Goal: Transaction & Acquisition: Purchase product/service

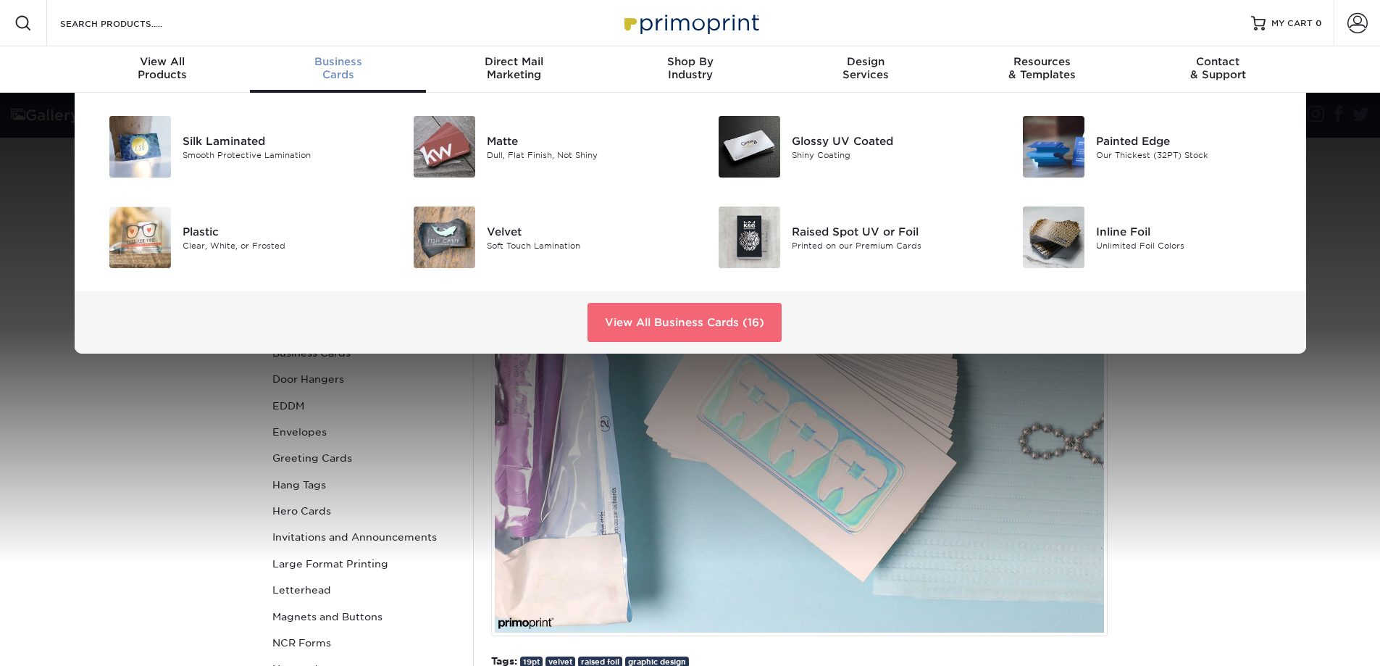
click at [647, 315] on link "View All Business Cards (16)" at bounding box center [684, 322] width 194 height 39
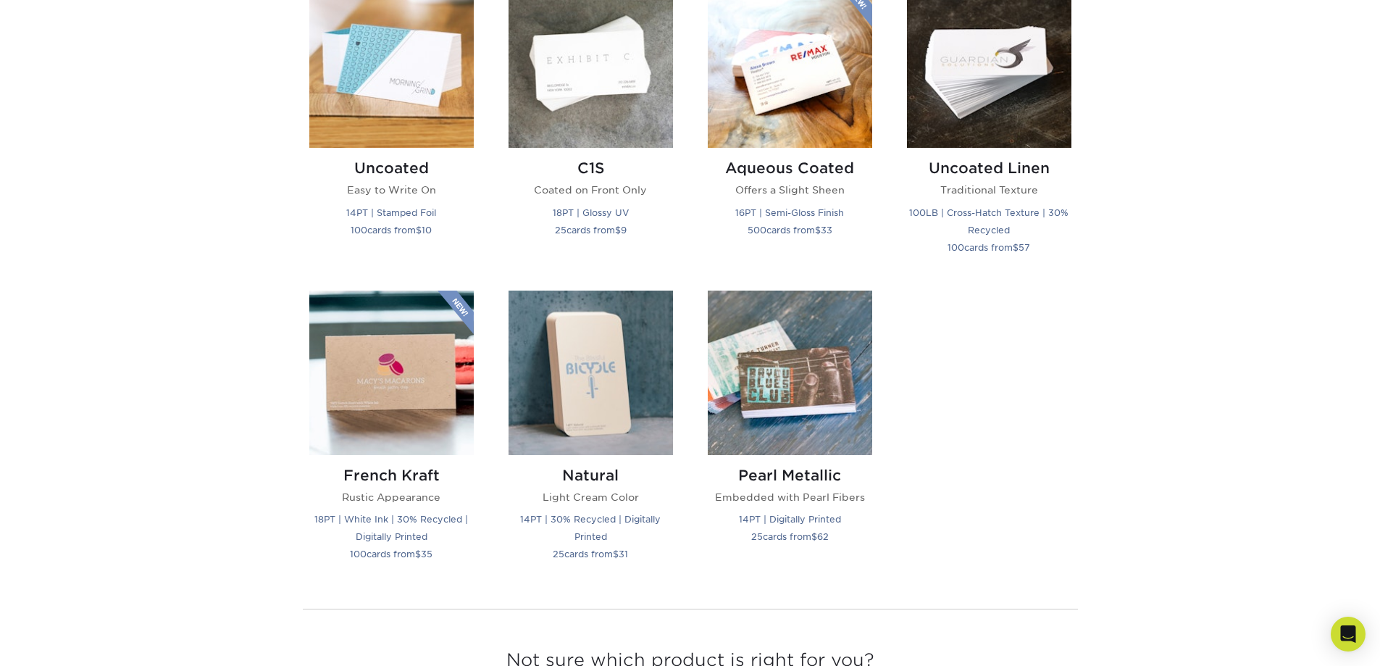
scroll to position [1449, 0]
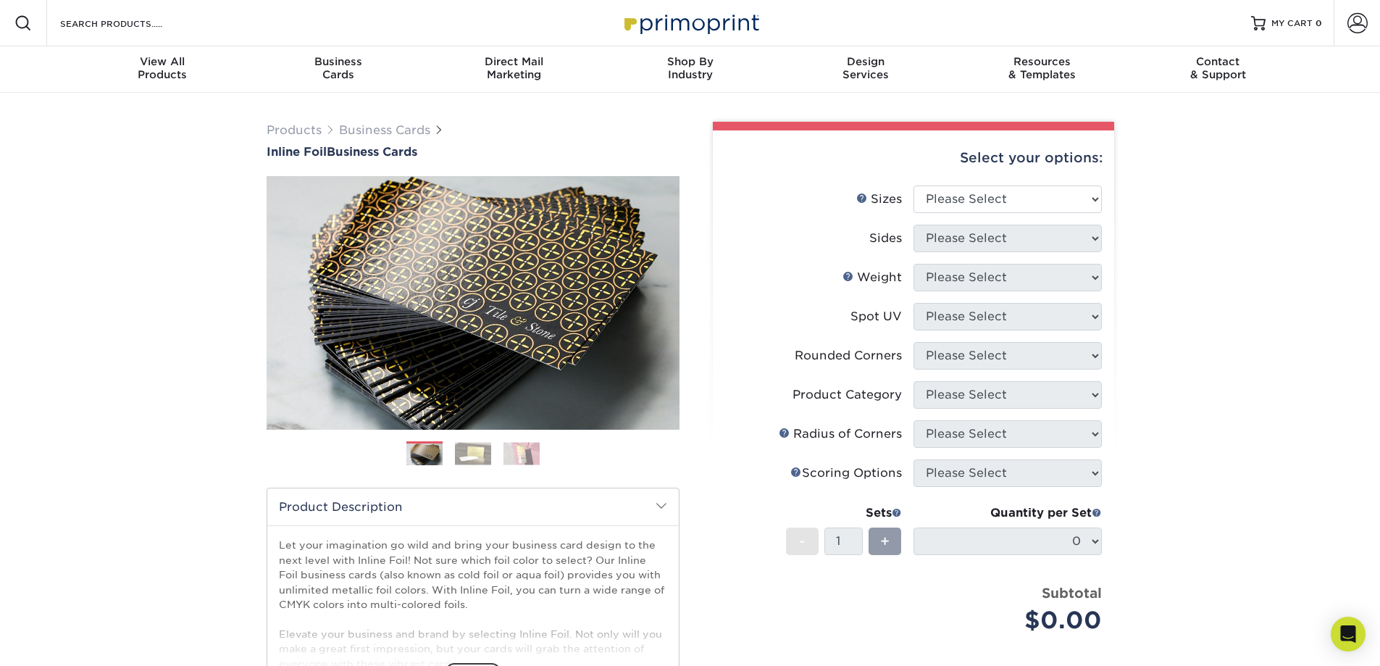
click at [482, 442] on img at bounding box center [473, 453] width 36 height 22
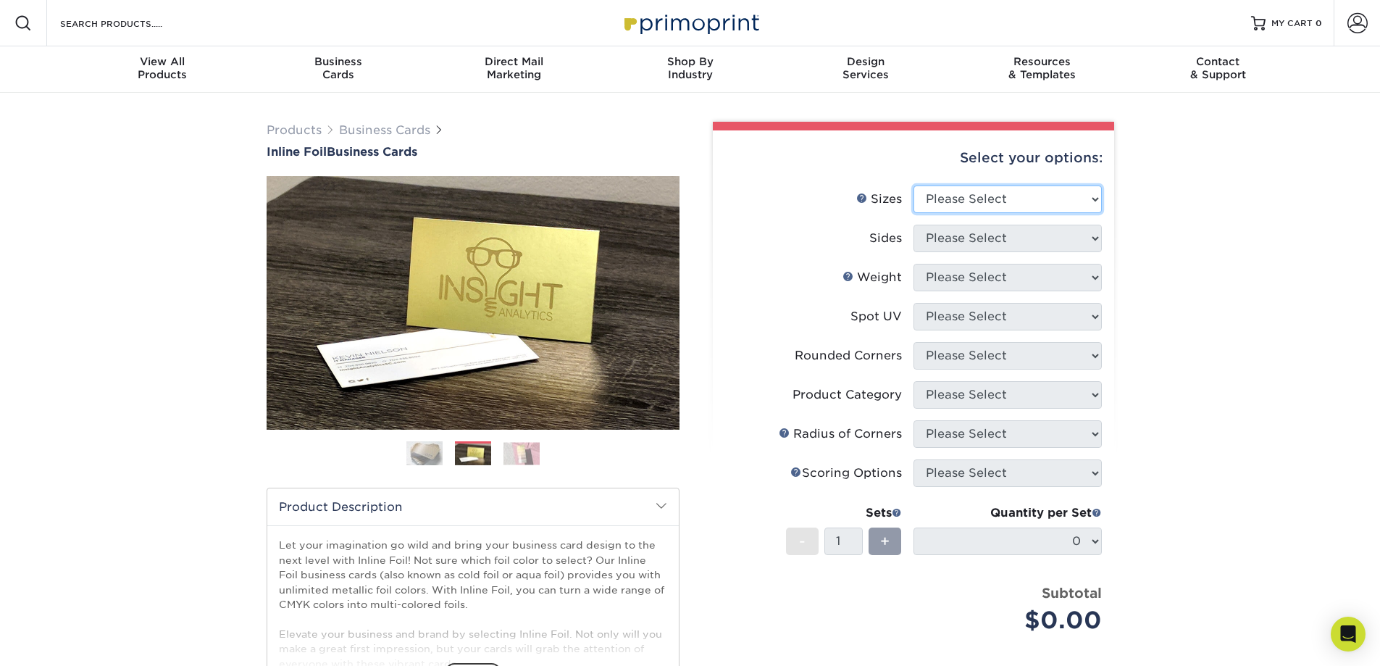
click at [1018, 198] on select "Please Select 1.5" x 3.5" - Mini 1.75" x 3.5" - Mini 2" x 2" - Square 2" x 3" -…" at bounding box center [1007, 199] width 188 height 28
select select "2.12x3.38"
click at [913, 185] on select "Please Select 1.5" x 3.5" - Mini 1.75" x 3.5" - Mini 2" x 2" - Square 2" x 3" -…" at bounding box center [1007, 199] width 188 height 28
click at [988, 239] on select "Please Select Print Both Sides - Foil Back Only Print Both Sides - Foil Both Si…" at bounding box center [1007, 239] width 188 height 28
select select "e9e9dfb3-fba1-4d60-972c-fd9ca5904d33"
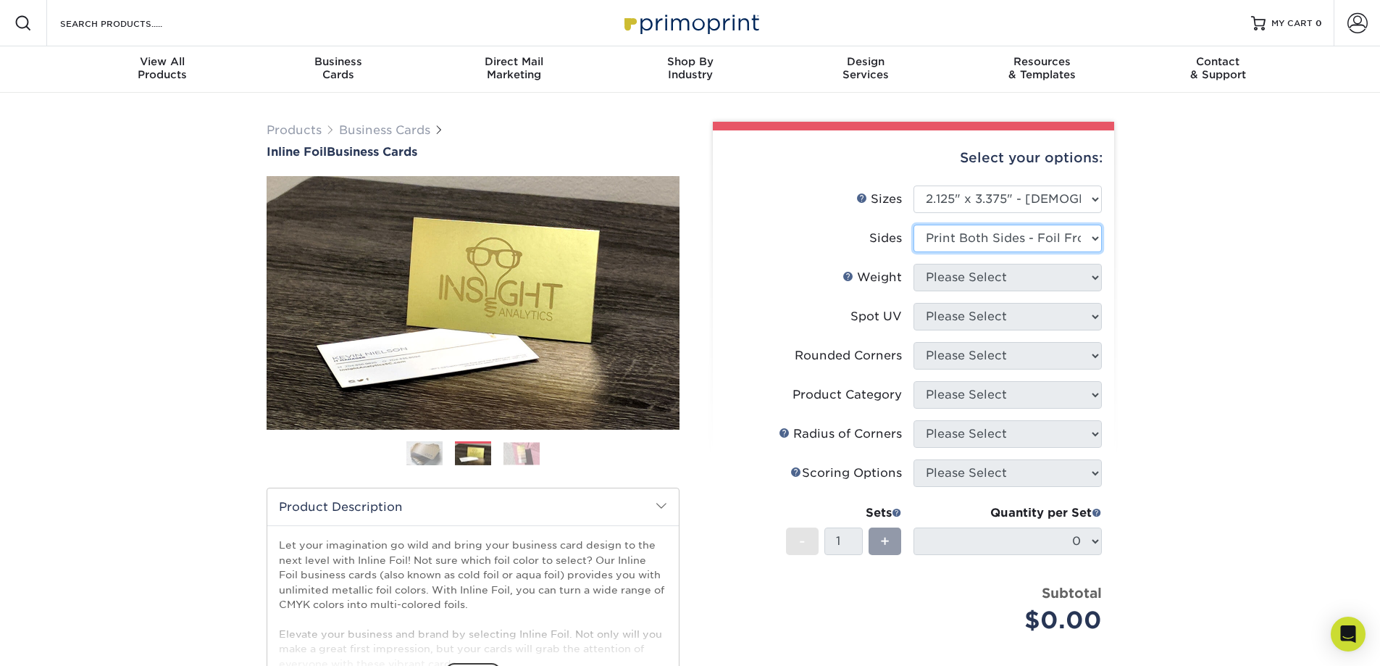
click at [913, 225] on select "Please Select Print Both Sides - Foil Back Only Print Both Sides - Foil Both Si…" at bounding box center [1007, 239] width 188 height 28
click at [966, 280] on select "Please Select 16PT" at bounding box center [1007, 278] width 188 height 28
select select "16PT"
click at [913, 264] on select "Please Select 16PT" at bounding box center [1007, 278] width 188 height 28
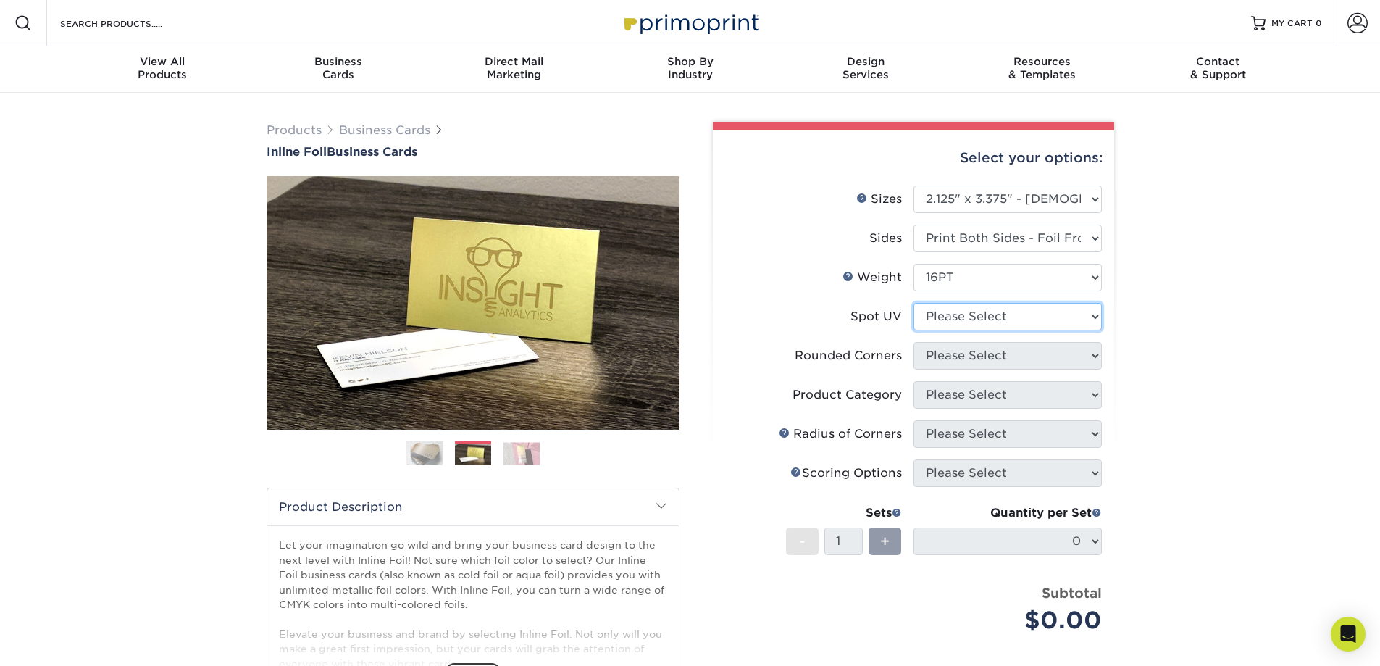
click at [961, 322] on select "Please Select No Spot UV Front and Back (Both Sides) Front Only Back Only" at bounding box center [1007, 317] width 188 height 28
click at [913, 303] on select "Please Select No Spot UV Front and Back (Both Sides) Front Only Back Only" at bounding box center [1007, 317] width 188 height 28
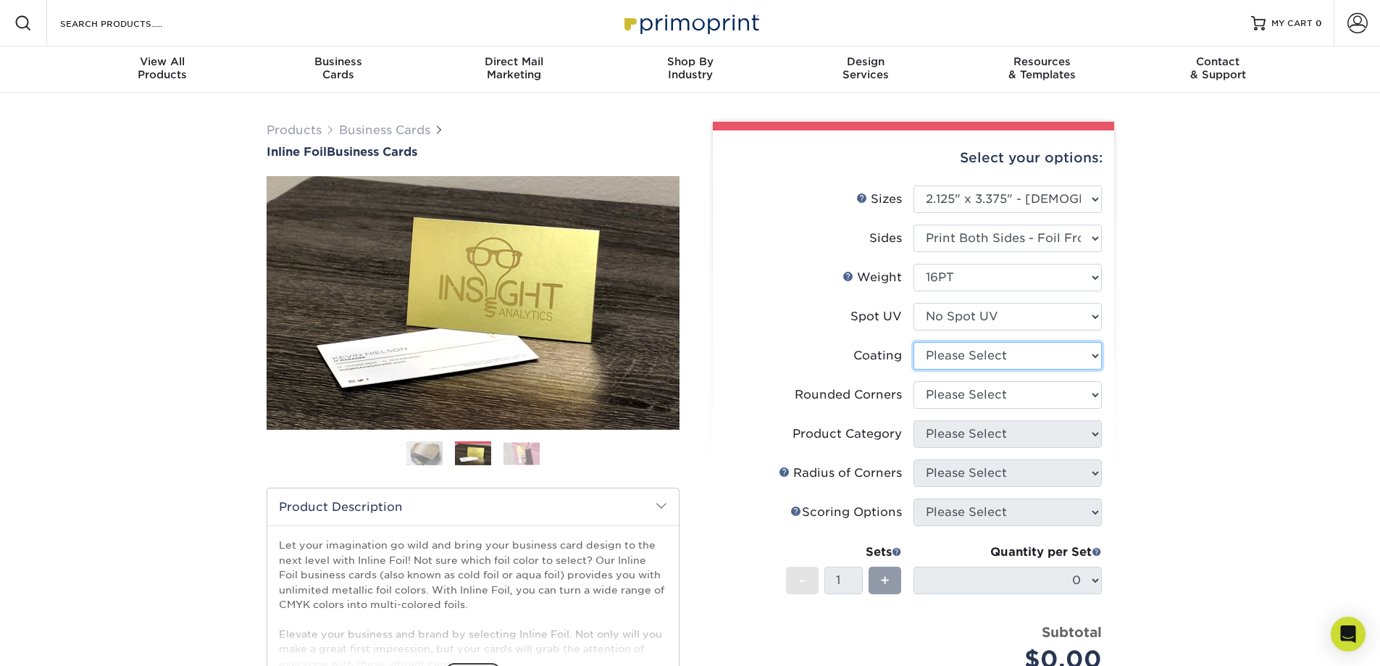
click at [950, 364] on select at bounding box center [1007, 356] width 188 height 28
click at [959, 324] on select "Please Select No Spot UV Front and Back (Both Sides) Front Only Back Only" at bounding box center [1007, 317] width 188 height 28
select select "0"
click at [913, 303] on select "Please Select No Spot UV Front and Back (Both Sides) Front Only Back Only" at bounding box center [1007, 317] width 188 height 28
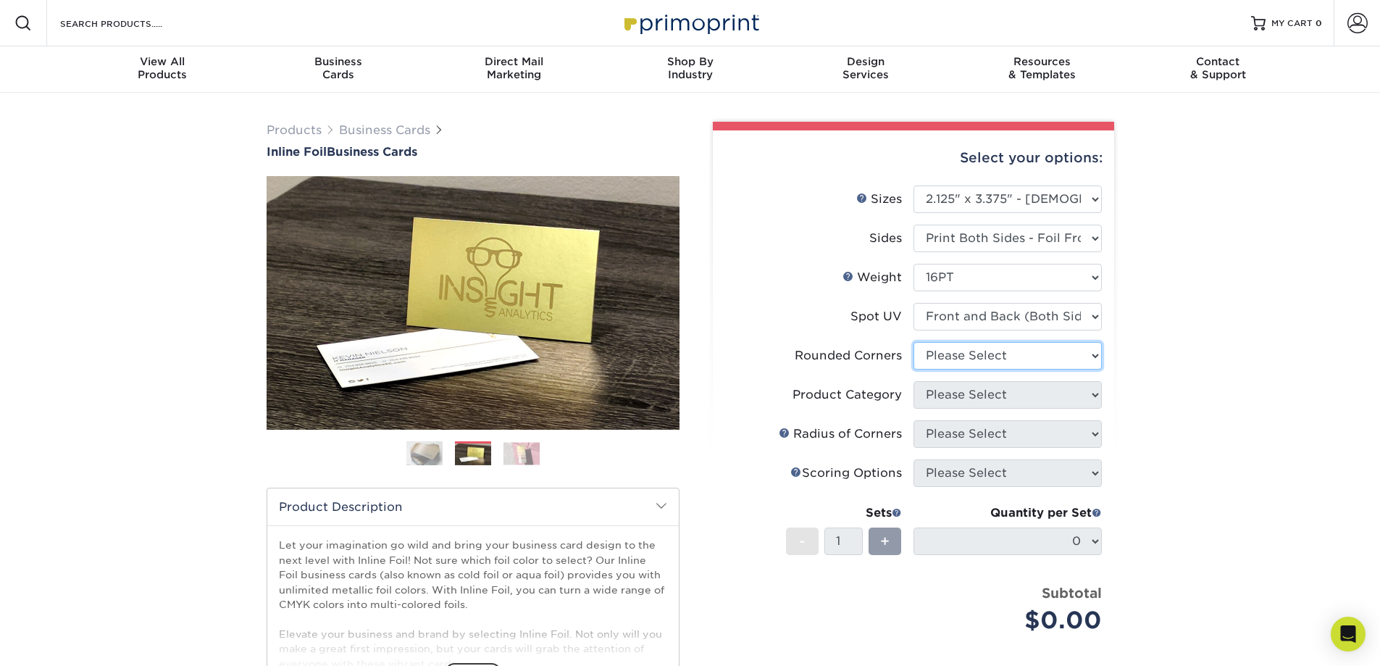
click at [966, 349] on select "Please Select Yes - Round 2 Corners Yes - Round 4 Corners No" at bounding box center [1007, 356] width 188 height 28
click at [827, 309] on label "Spot UV" at bounding box center [819, 317] width 188 height 28
click at [863, 316] on div "Spot UV" at bounding box center [875, 316] width 51 height 17
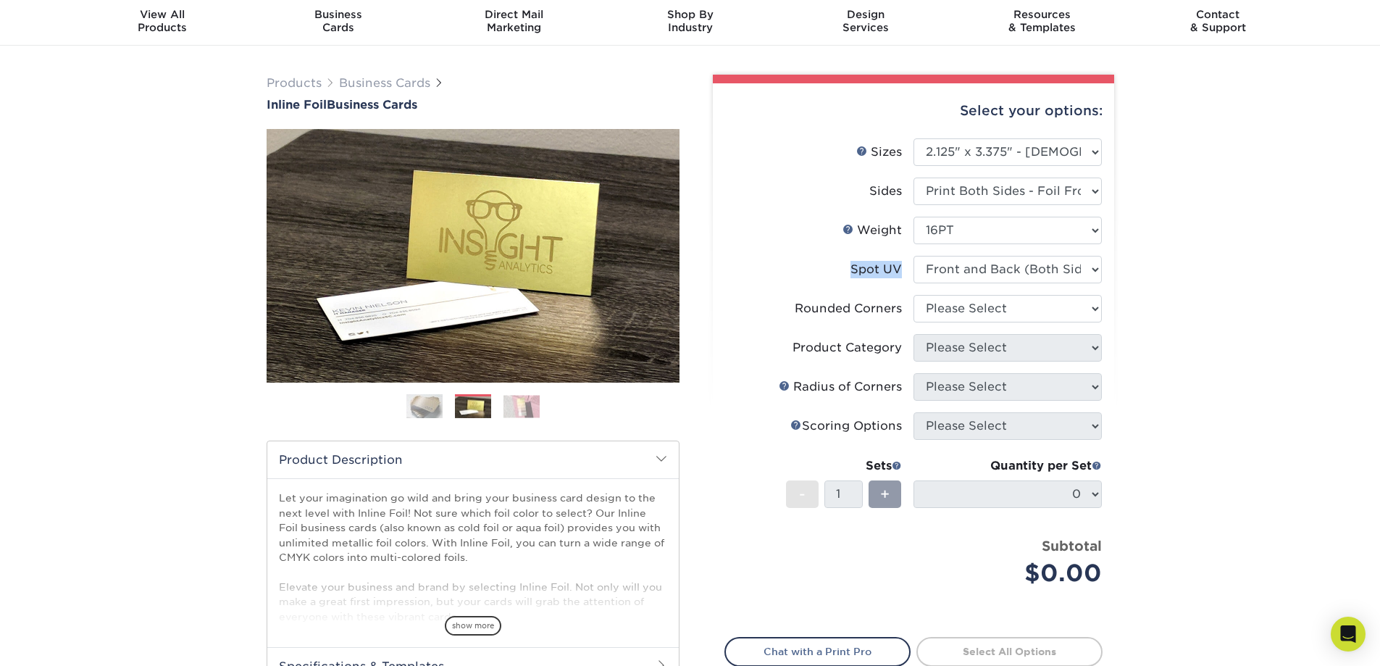
scroll to position [72, 0]
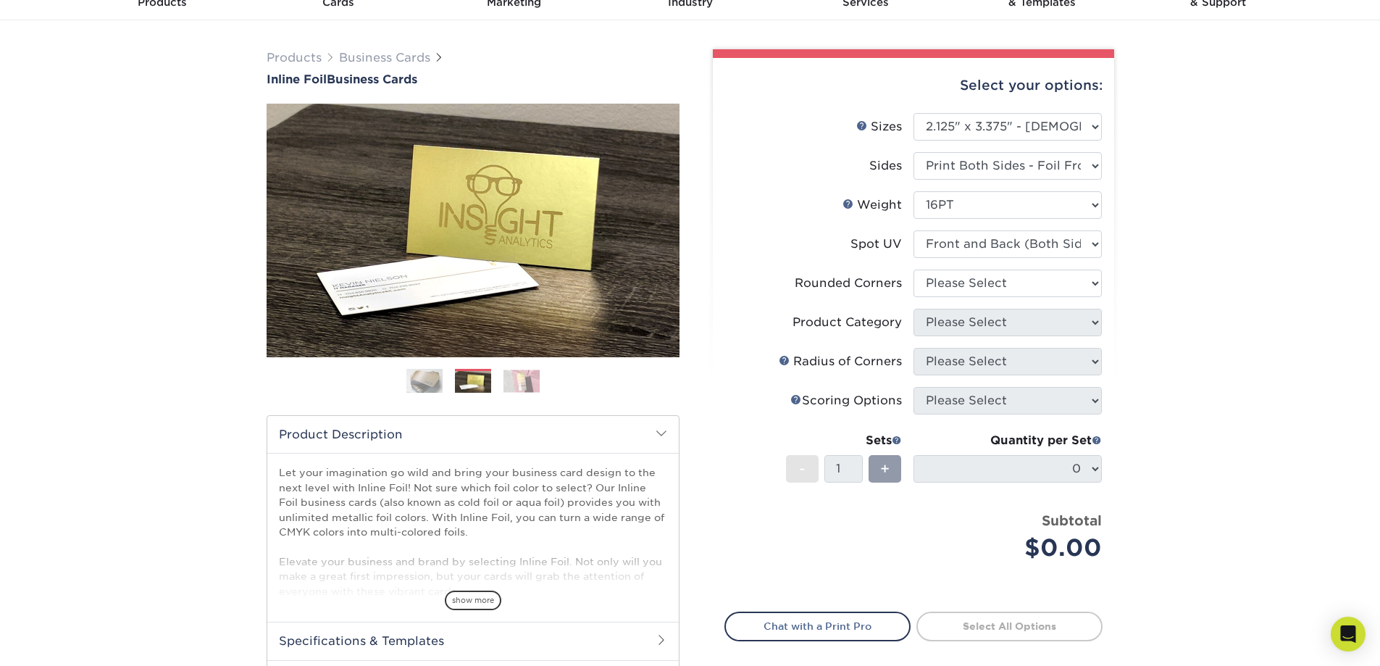
click at [1047, 264] on li "Spot UV Please Select No Spot UV Front and Back (Both Sides) Front Only Back On…" at bounding box center [913, 249] width 377 height 39
click at [1041, 277] on select "Please Select Yes - Round 2 Corners Yes - Round 4 Corners No" at bounding box center [1007, 283] width 188 height 28
select select "0"
click at [913, 269] on select "Please Select Yes - Round 2 Corners Yes - Round 4 Corners No" at bounding box center [1007, 283] width 188 height 28
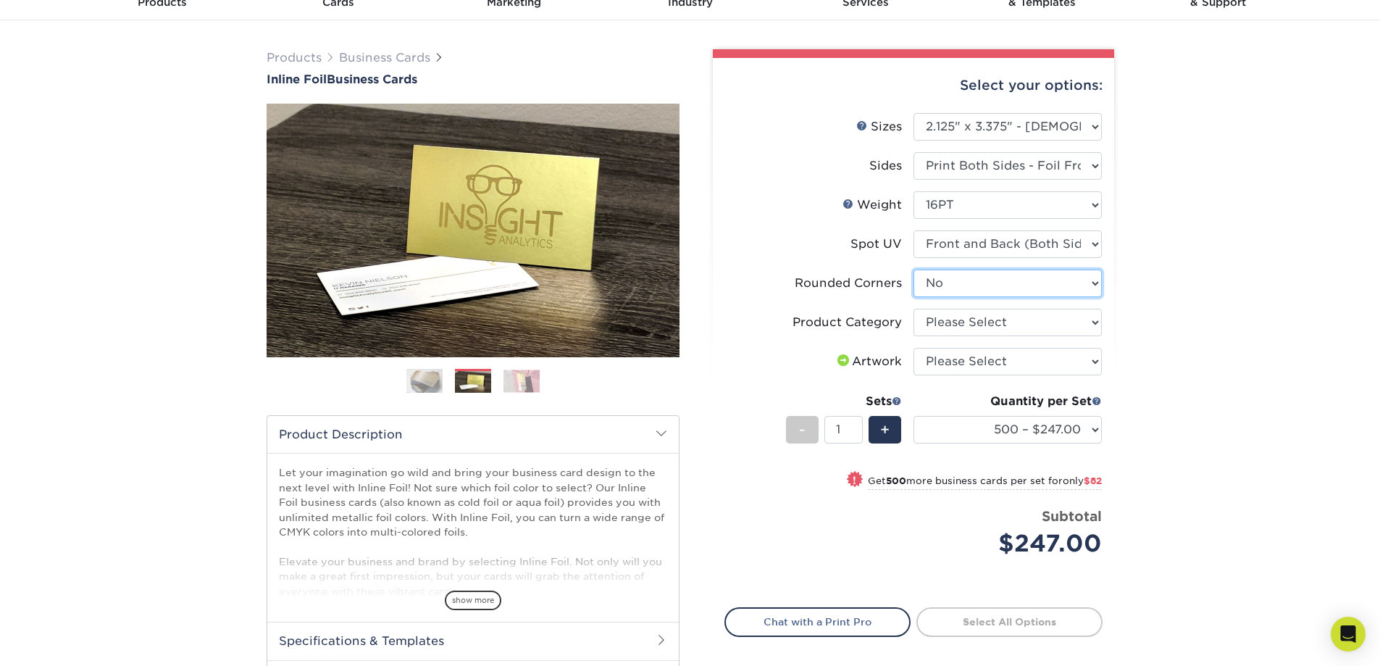
click at [992, 290] on select "Please Select Yes - Round 2 Corners Yes - Round 4 Corners No" at bounding box center [1007, 283] width 188 height 28
click at [989, 324] on select "Please Select Business Cards" at bounding box center [1007, 323] width 188 height 28
select select "3b5148f1-0588-4f88-a218-97bcfdce65c1"
click at [913, 309] on select "Please Select Business Cards" at bounding box center [1007, 323] width 188 height 28
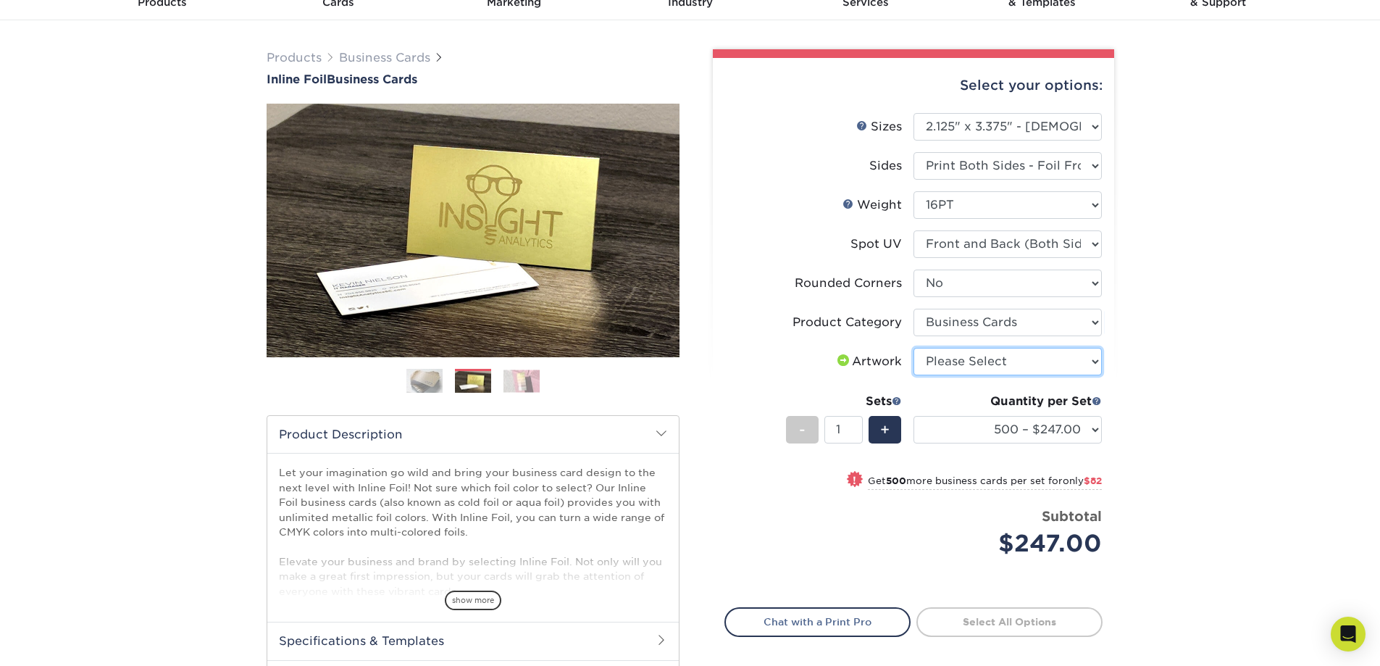
click at [977, 361] on select "Please Select I will upload files I need a design - $100" at bounding box center [1007, 362] width 188 height 28
click at [755, 221] on li "Weight Help Weight Please Select 16PT" at bounding box center [913, 210] width 377 height 39
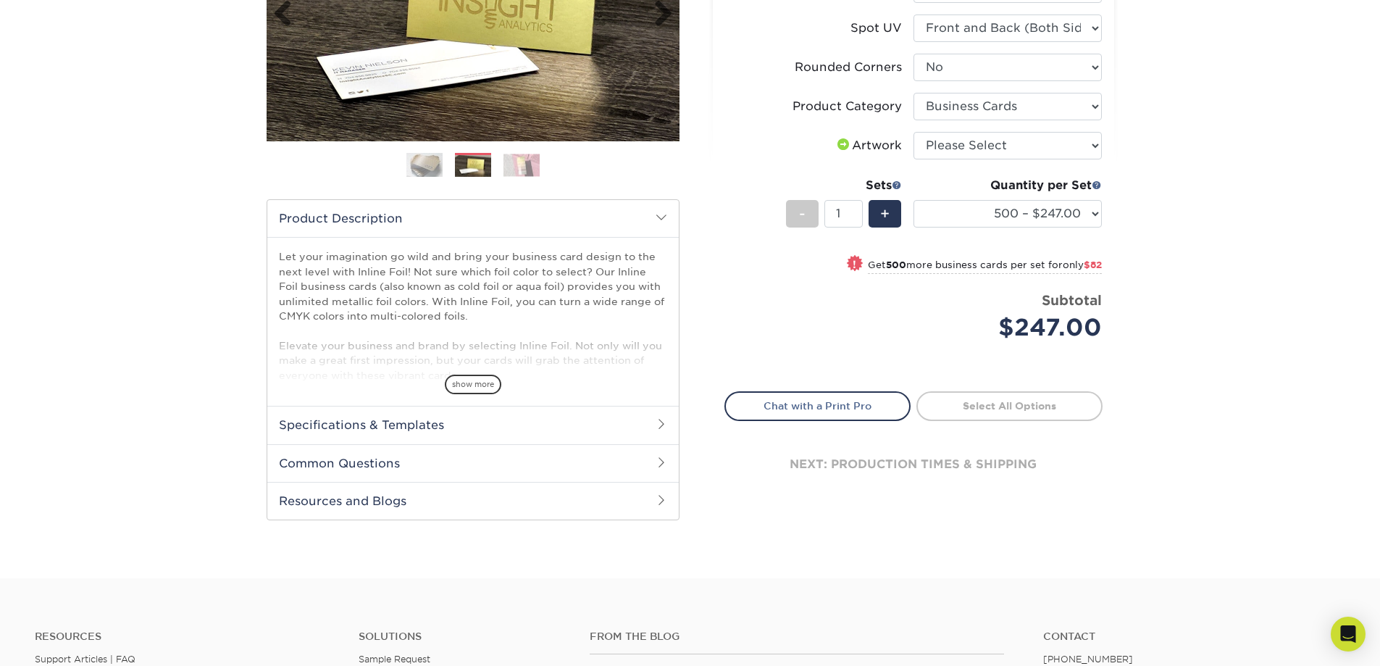
scroll to position [290, 0]
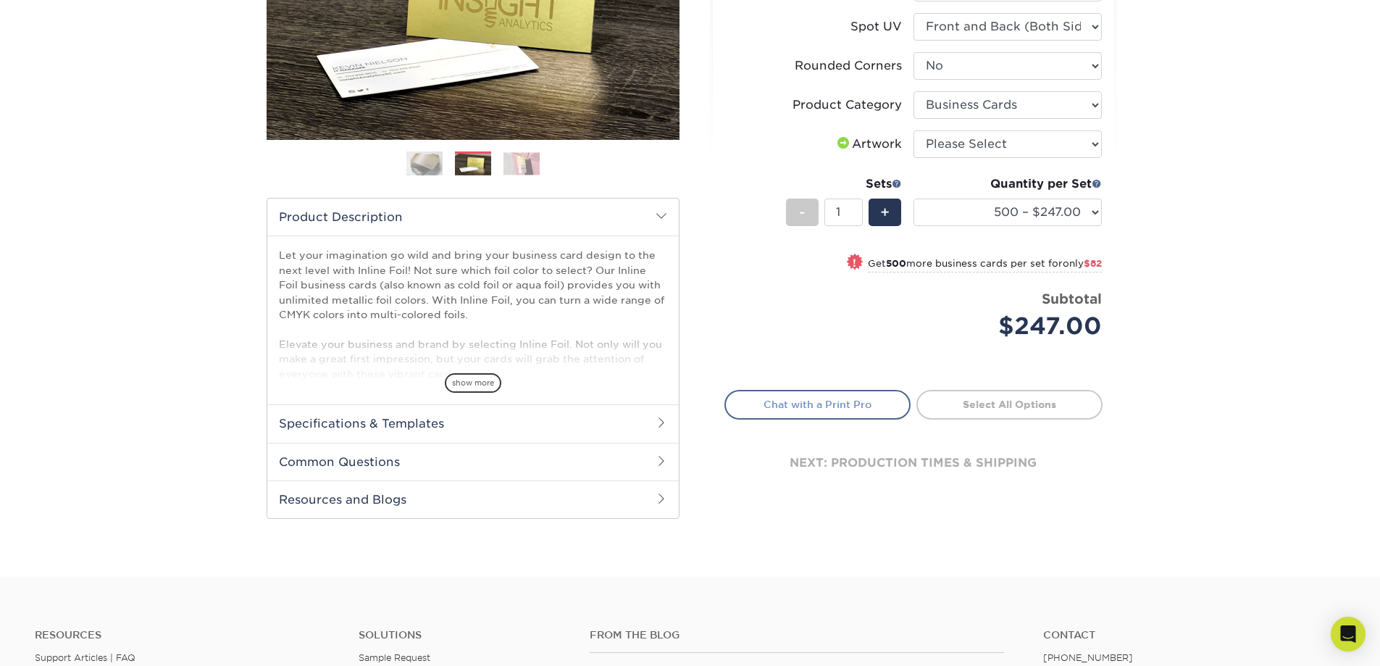
click at [817, 404] on link "Chat with a Print Pro" at bounding box center [817, 404] width 186 height 29
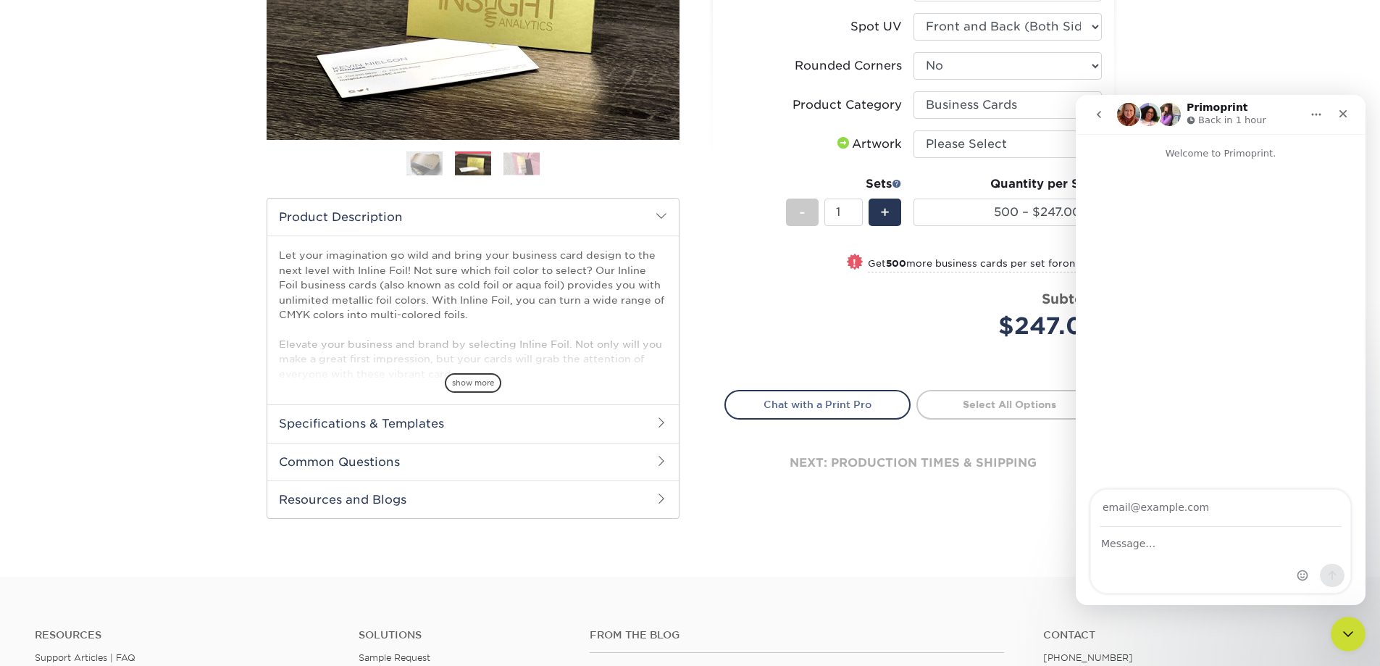
scroll to position [0, 0]
click at [940, 310] on div "$247.00" at bounding box center [1012, 326] width 177 height 35
click at [1352, 117] on div "Close" at bounding box center [1343, 114] width 26 height 26
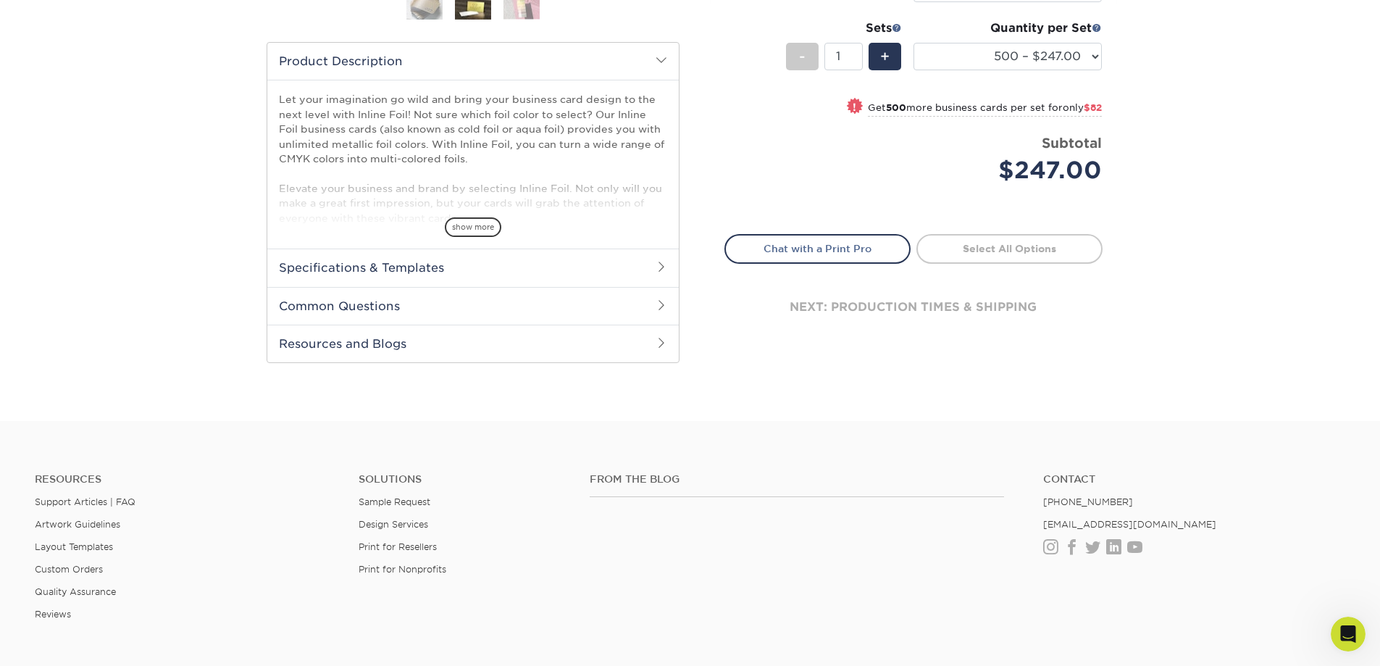
scroll to position [624, 0]
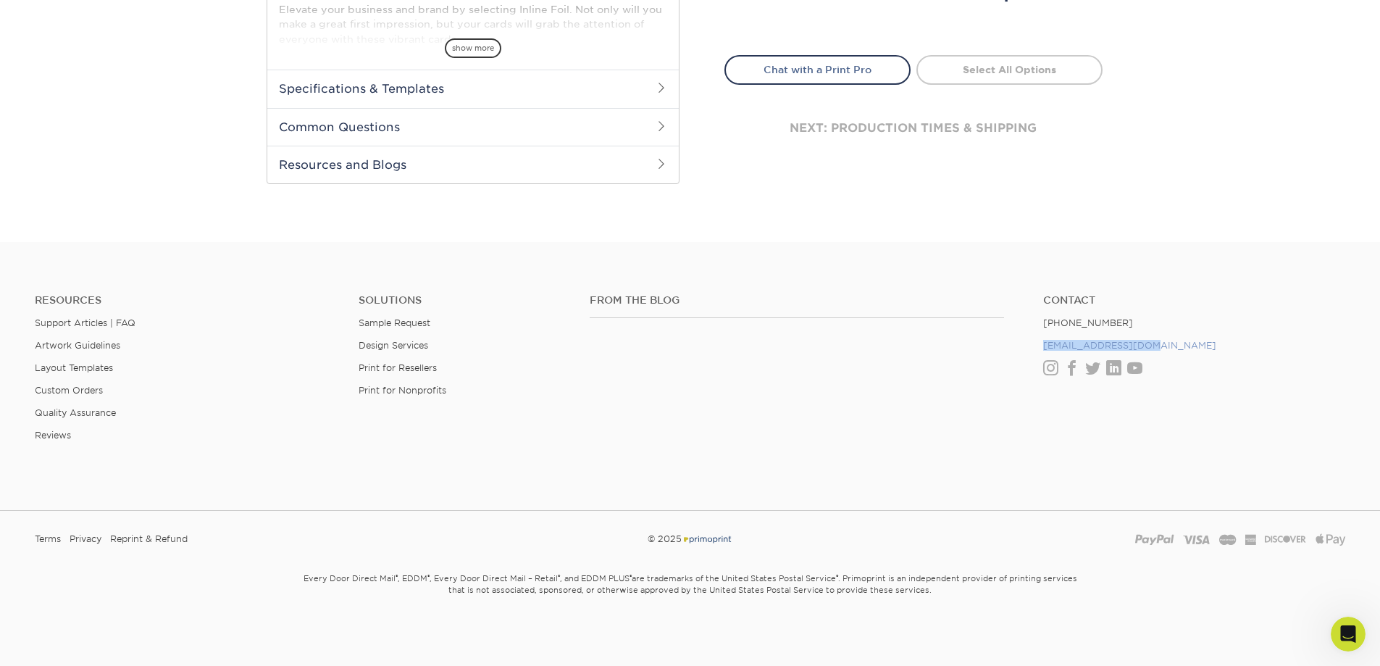
drag, startPoint x: 1144, startPoint y: 350, endPoint x: 1044, endPoint y: 348, distance: 100.7
click at [1044, 348] on li "[EMAIL_ADDRESS][DOMAIN_NAME]" at bounding box center [1194, 345] width 302 height 11
copy link "[EMAIL_ADDRESS][DOMAIN_NAME]"
drag, startPoint x: 161, startPoint y: 351, endPoint x: 161, endPoint y: 360, distance: 8.7
click at [161, 351] on ul "Resources Support Articles | FAQ Artwork Guidelines Layout Templates Custom Ord…" at bounding box center [186, 373] width 324 height 159
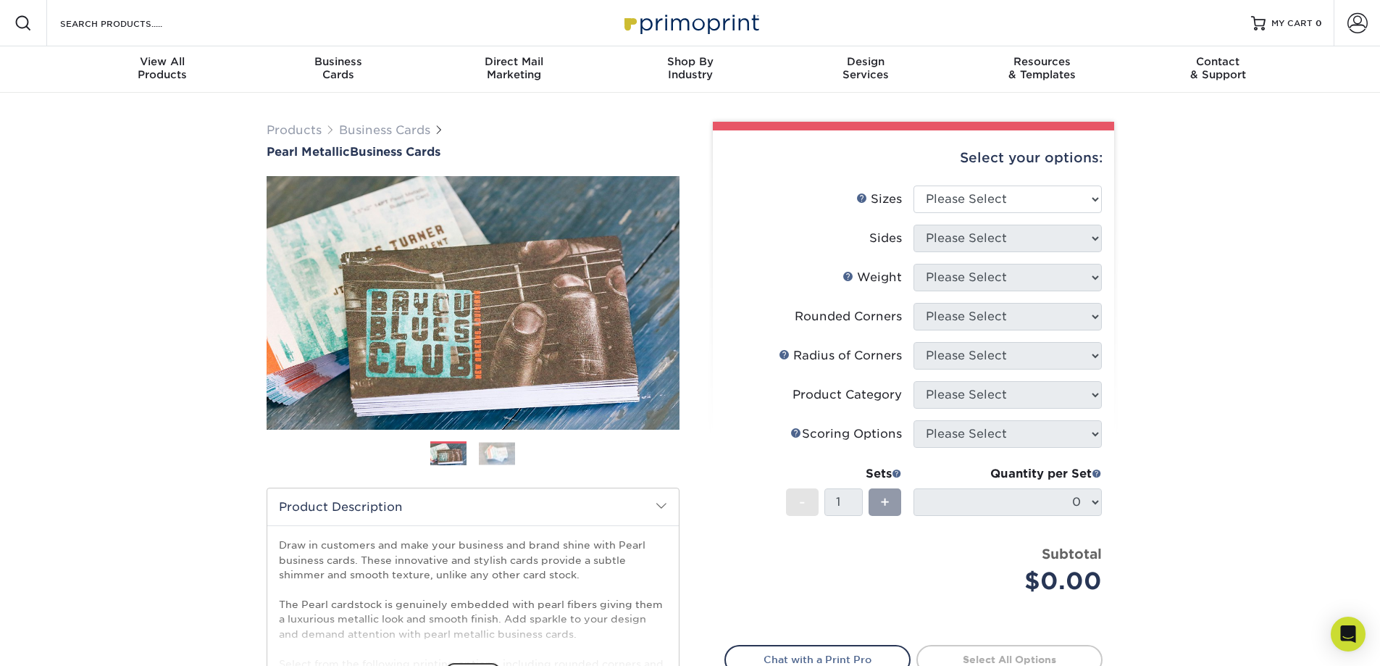
click at [505, 458] on img at bounding box center [497, 453] width 36 height 22
